Goal: Information Seeking & Learning: Find specific page/section

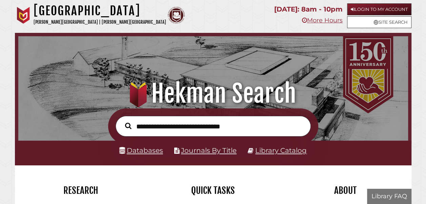
scroll to position [129, 386]
click at [215, 128] on input "text" at bounding box center [213, 126] width 195 height 20
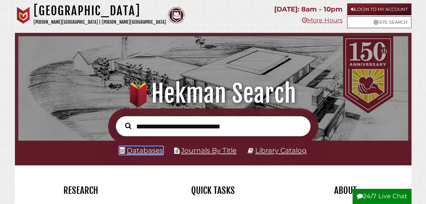
click at [145, 151] on link "Databases" at bounding box center [141, 150] width 44 height 8
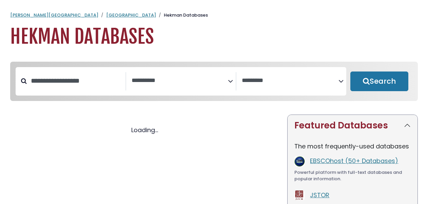
select select "Database Subject Filter"
select select "Database Vendors Filter"
select select "Database Subject Filter"
select select "Database Vendors Filter"
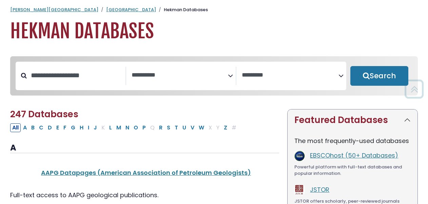
scroll to position [5, 0]
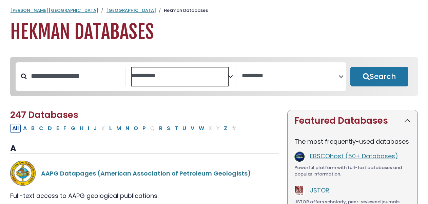
click at [186, 78] on textarea "Search" at bounding box center [180, 76] width 97 height 7
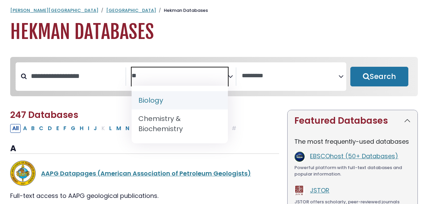
type textarea "**"
select select "*****"
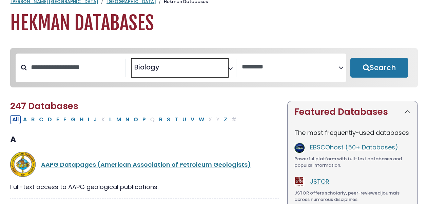
scroll to position [12, 0]
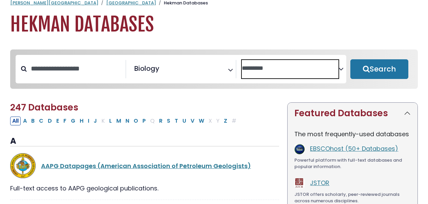
click at [308, 66] on textarea "Search" at bounding box center [290, 68] width 97 height 7
click at [224, 99] on div "**********" at bounding box center [214, 73] width 416 height 49
click at [105, 61] on div "Search filters" at bounding box center [76, 69] width 99 height 18
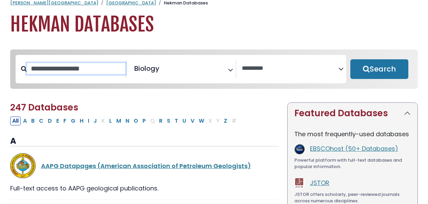
click at [85, 68] on input "Search database by title or keyword" at bounding box center [76, 68] width 99 height 11
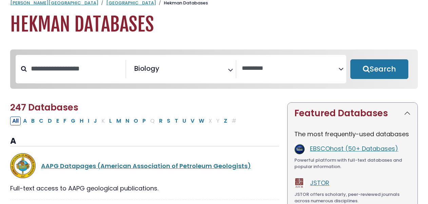
click at [198, 108] on h2 "247 Databases" at bounding box center [144, 107] width 269 height 11
click at [383, 67] on button "Search" at bounding box center [379, 69] width 58 height 20
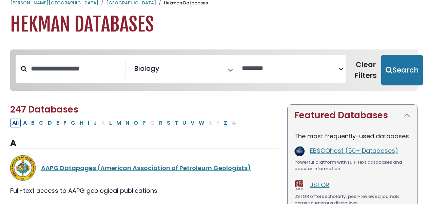
select select "Database Vendors Filter"
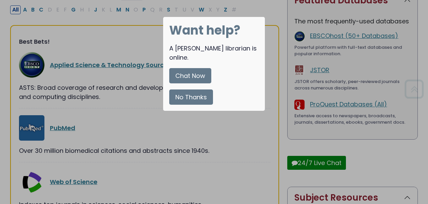
scroll to position [136, 0]
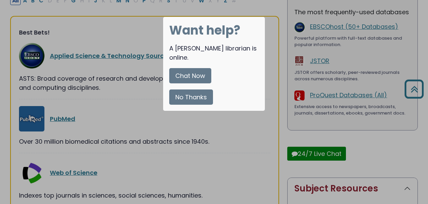
click at [184, 91] on button "No Thanks" at bounding box center [191, 96] width 44 height 15
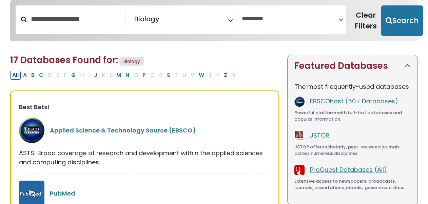
scroll to position [0, 0]
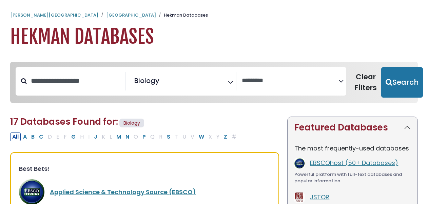
click at [106, 14] on link "[GEOGRAPHIC_DATA]" at bounding box center [131, 15] width 50 height 6
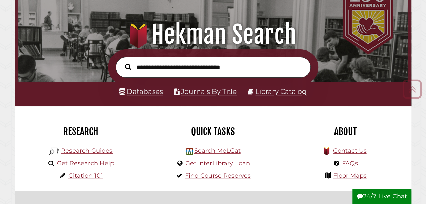
scroll to position [59, 0]
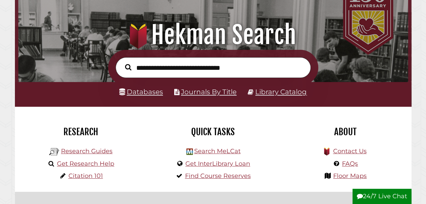
click at [180, 73] on input "text" at bounding box center [213, 67] width 195 height 20
type input "**********"
click at [122, 62] on button "Search" at bounding box center [128, 67] width 13 height 10
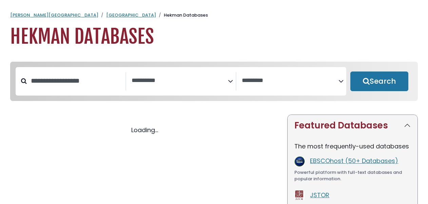
select select "Database Subject Filter"
select select "Database Vendors Filter"
select select "Database Subject Filter"
select select "Database Vendors Filter"
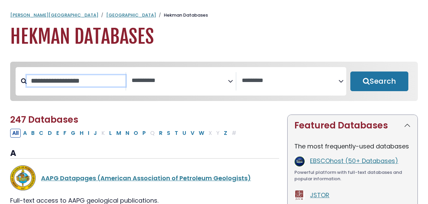
click at [64, 81] on input "Search database by title or keyword" at bounding box center [76, 80] width 99 height 11
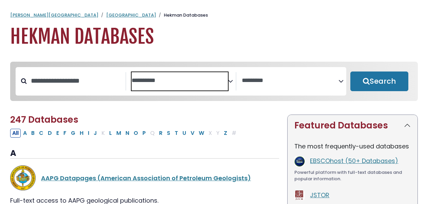
click at [139, 77] on textarea "Search" at bounding box center [180, 80] width 97 height 7
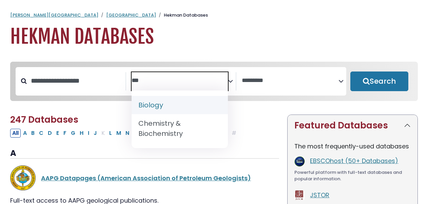
type textarea "***"
select select "*****"
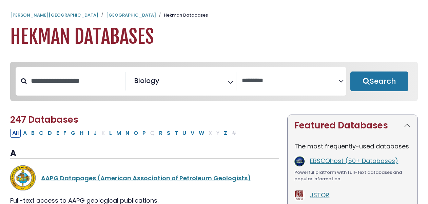
click at [362, 85] on button "Search" at bounding box center [379, 82] width 58 height 20
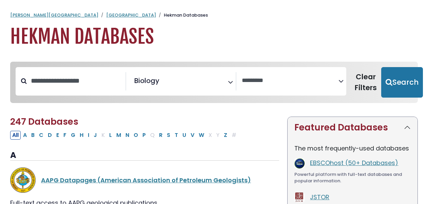
select select "Database Vendors Filter"
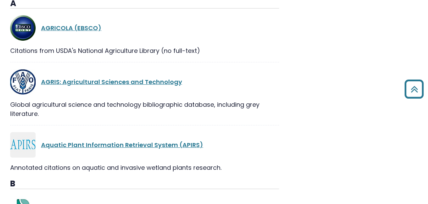
scroll to position [421, 0]
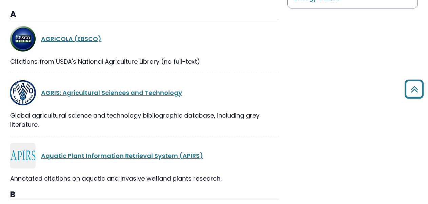
click at [84, 89] on link "AGRIS: Agricultural Sciences and Technology" at bounding box center [111, 92] width 141 height 8
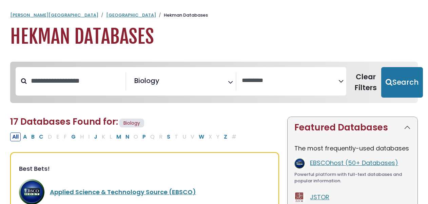
select select "Database Vendors Filter"
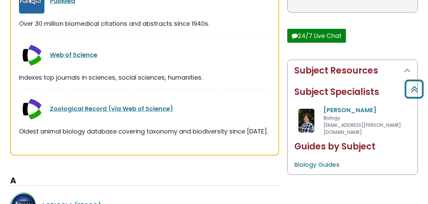
scroll to position [253, 0]
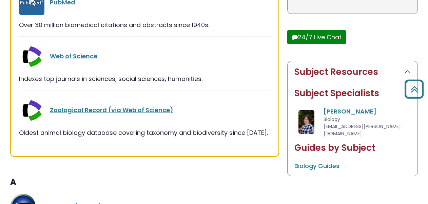
click at [80, 55] on link "Web of Science" at bounding box center [73, 56] width 47 height 8
